Goal: Navigation & Orientation: Find specific page/section

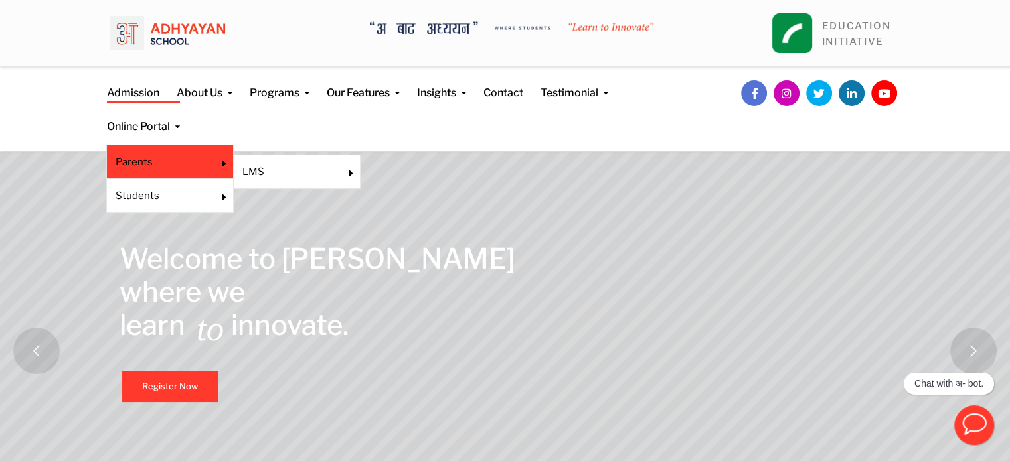
click at [173, 159] on link "Parents" at bounding box center [161, 162] width 91 height 15
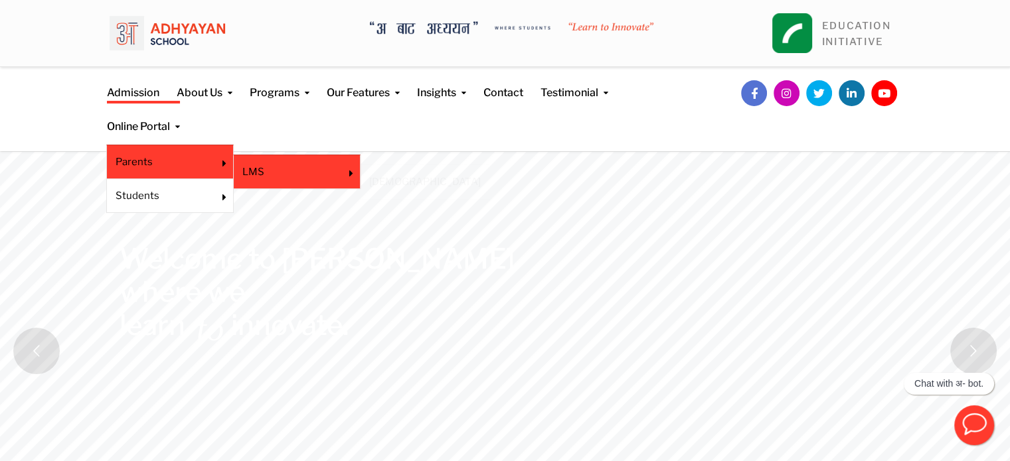
click at [288, 161] on li "LMS Veda" at bounding box center [296, 172] width 127 height 35
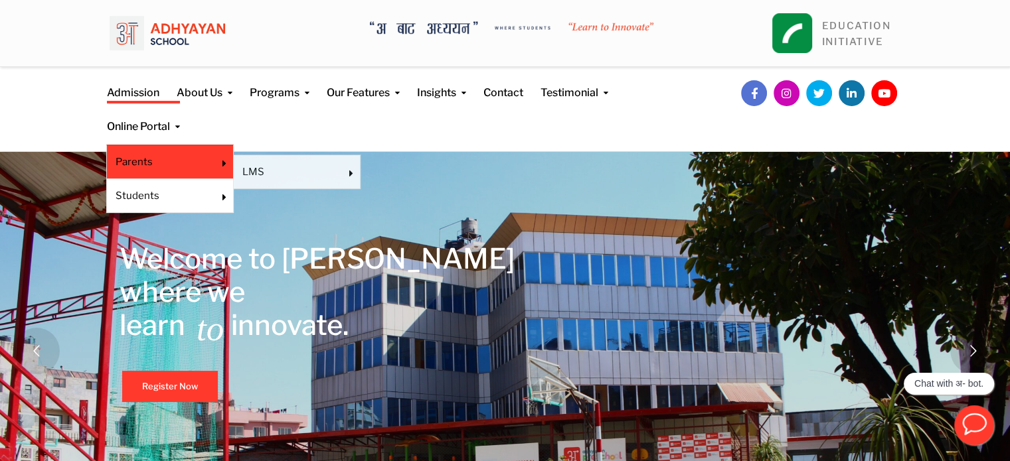
click at [176, 159] on link "Parents" at bounding box center [161, 162] width 91 height 15
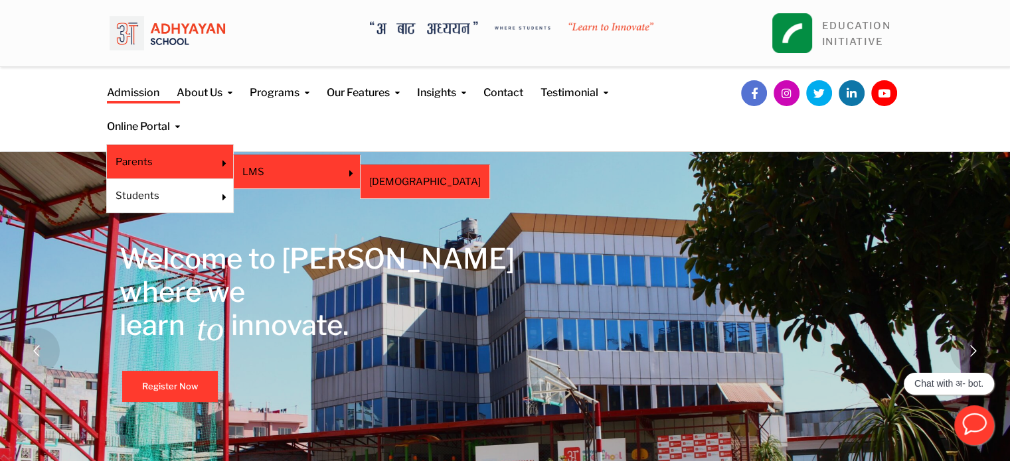
click at [386, 178] on link "[DEMOGRAPHIC_DATA]" at bounding box center [425, 182] width 112 height 15
